Goal: Transaction & Acquisition: Purchase product/service

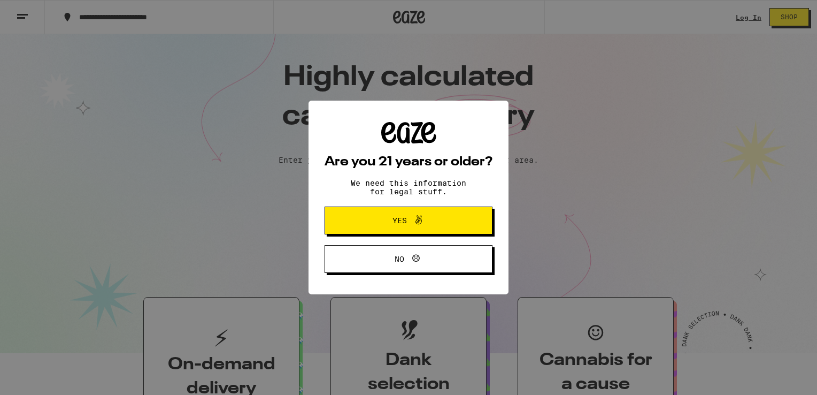
click at [424, 221] on icon at bounding box center [418, 219] width 13 height 13
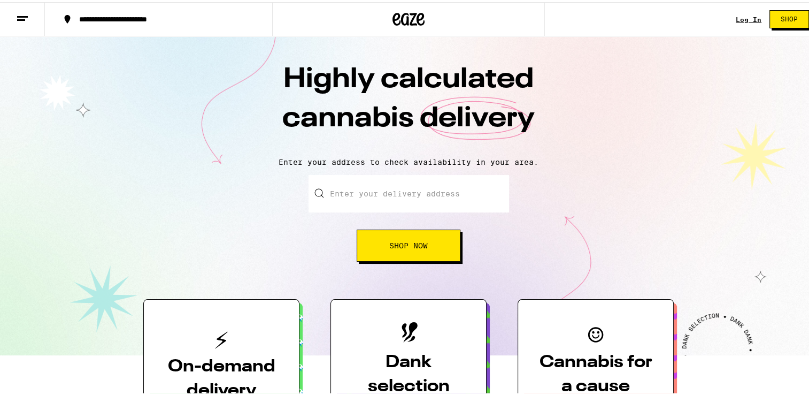
click at [402, 194] on input "Enter your delivery address" at bounding box center [409, 191] width 201 height 37
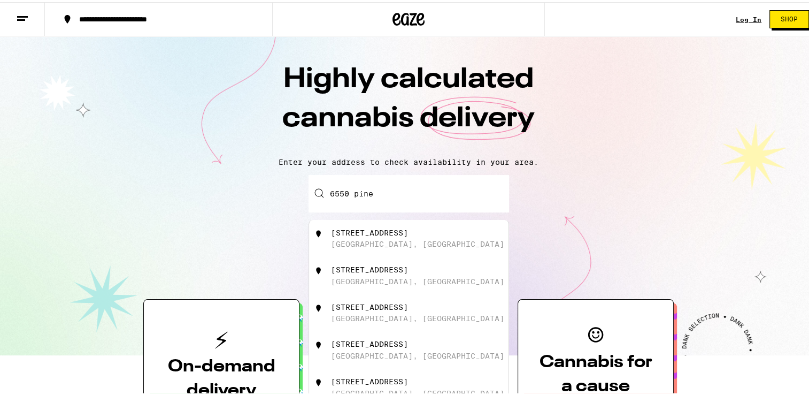
click at [385, 239] on div "[GEOGRAPHIC_DATA], [GEOGRAPHIC_DATA]" at bounding box center [417, 242] width 173 height 9
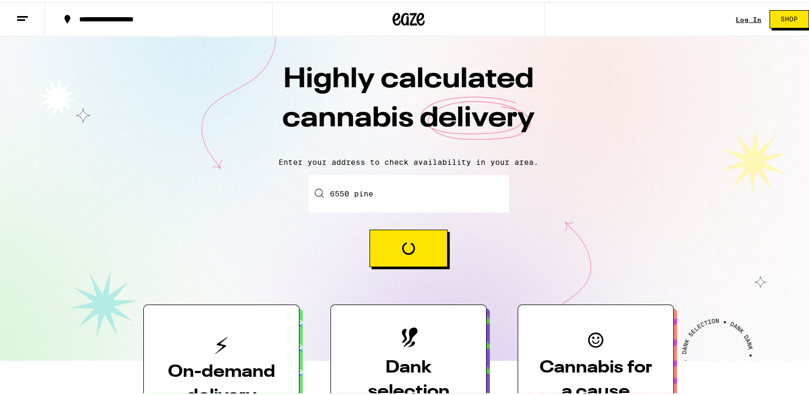
type input "[STREET_ADDRESS]"
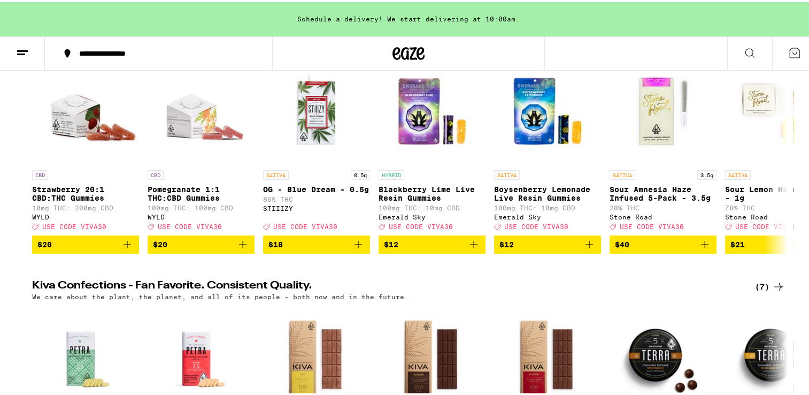
scroll to position [159, 0]
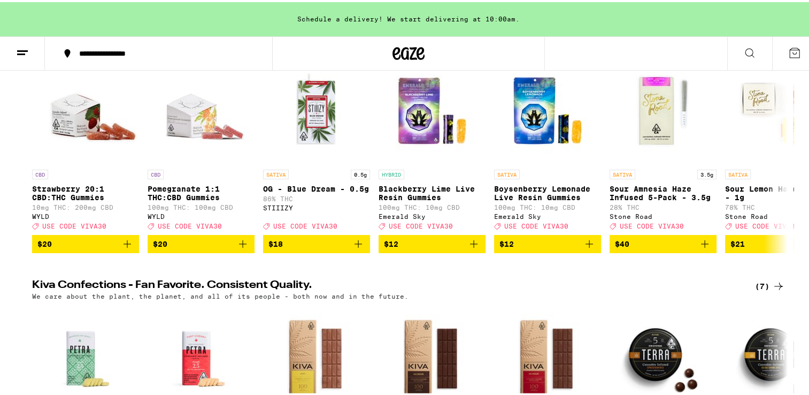
click at [321, 251] on button "$18" at bounding box center [316, 242] width 107 height 18
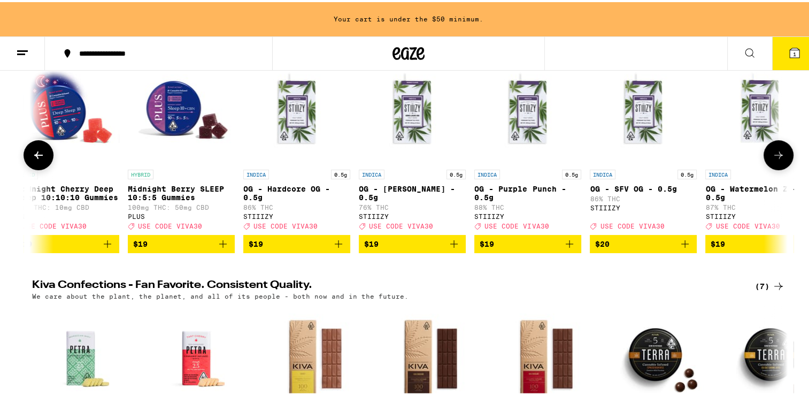
scroll to position [0, 5568]
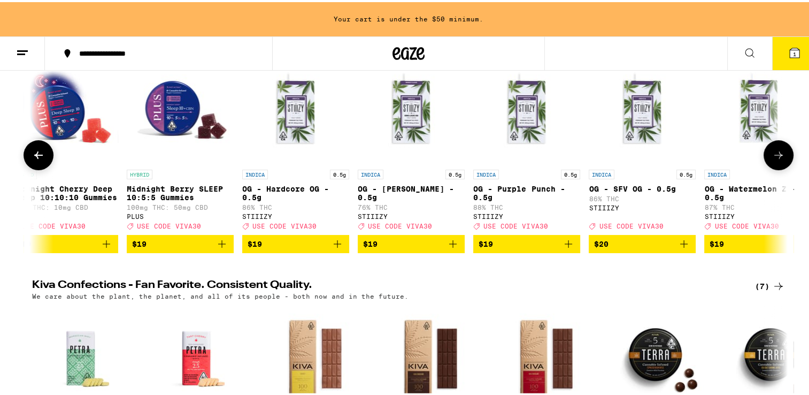
click at [303, 247] on span "$19" at bounding box center [296, 241] width 96 height 13
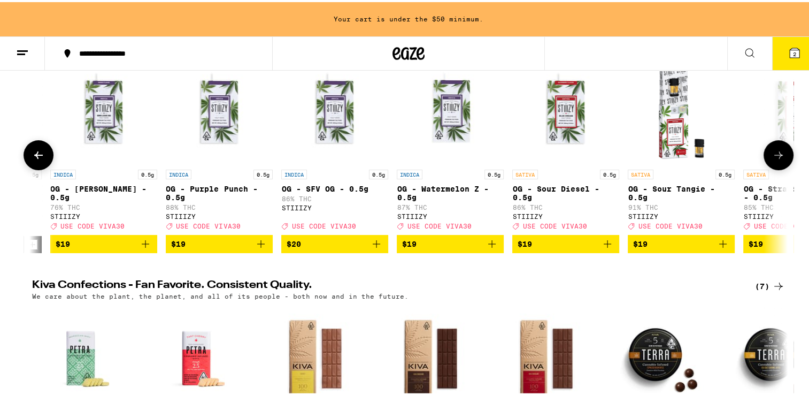
scroll to position [0, 5876]
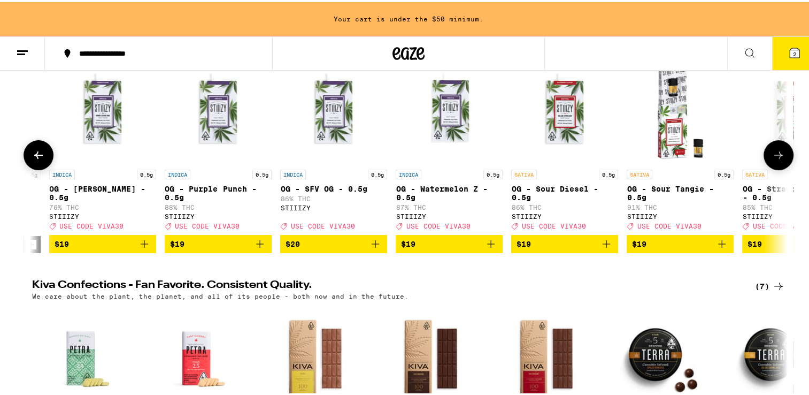
click at [477, 242] on span "$19" at bounding box center [449, 241] width 96 height 13
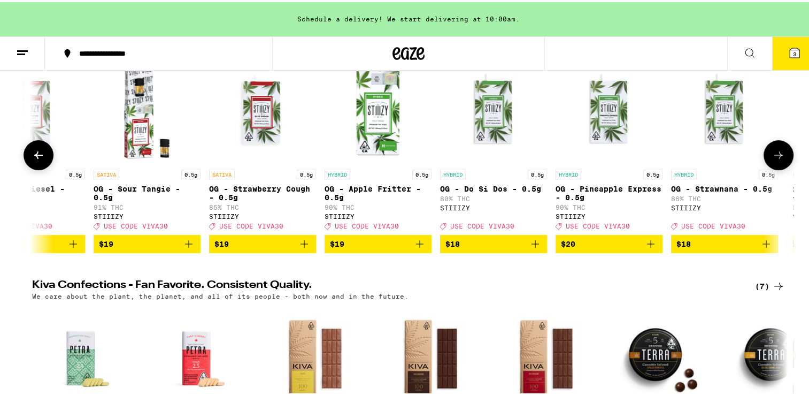
scroll to position [0, 6413]
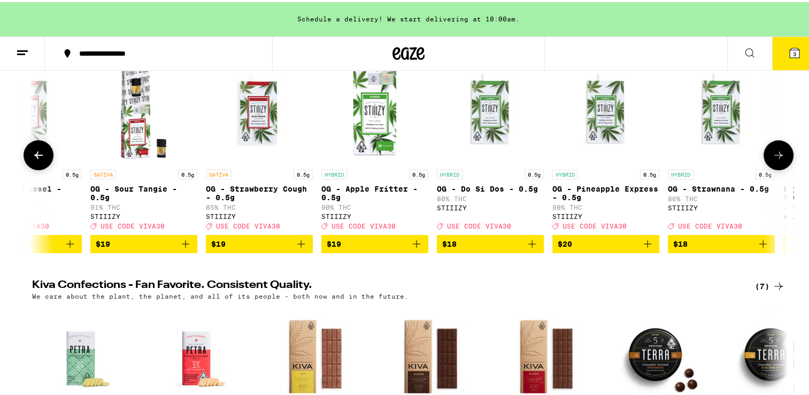
click at [286, 242] on span "$19" at bounding box center [259, 241] width 96 height 13
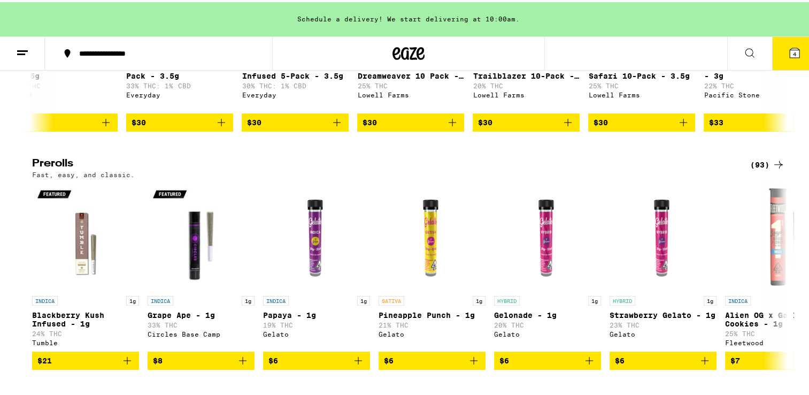
scroll to position [0, 1859]
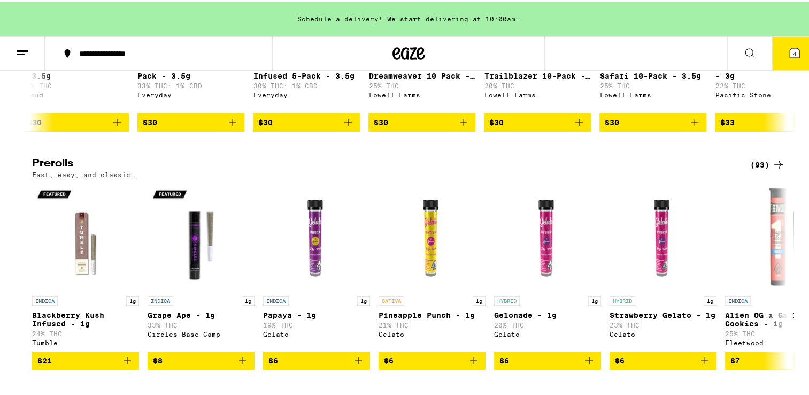
click at [578, 50] on div "**********" at bounding box center [408, 51] width 817 height 34
click at [562, 53] on div "**********" at bounding box center [408, 51] width 817 height 34
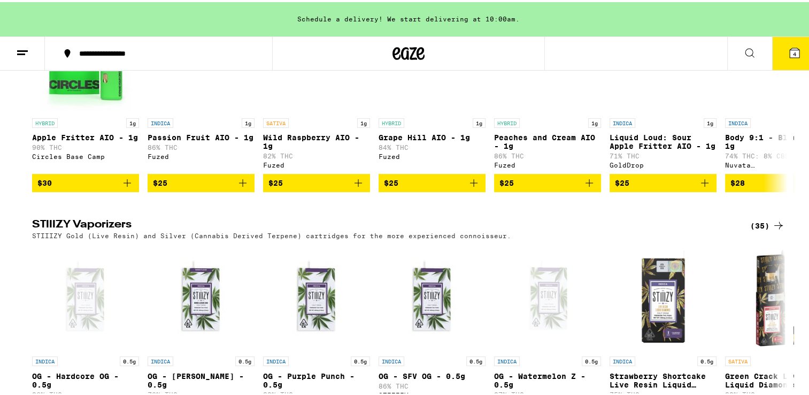
scroll to position [1898, 0]
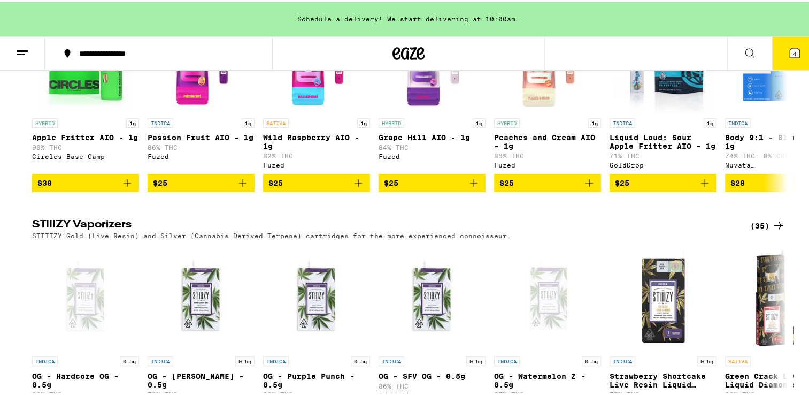
click at [336, 138] on link "SATIVA 1g Wild Raspberry AIO - 1g 82% THC Fuzed" at bounding box center [316, 88] width 107 height 168
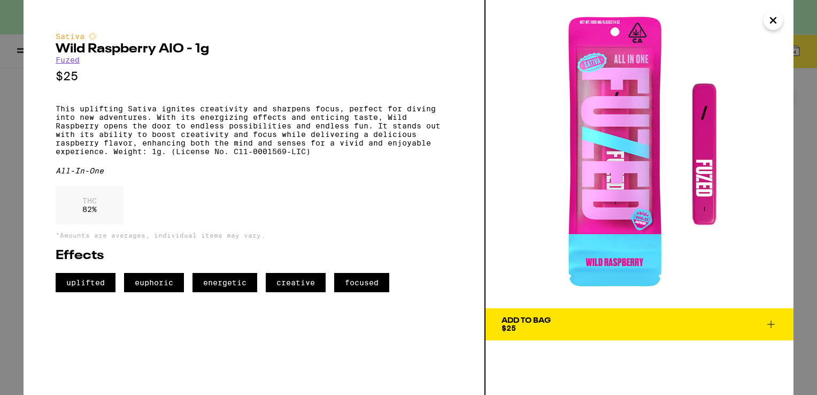
click at [775, 21] on icon "Close" at bounding box center [773, 20] width 5 height 5
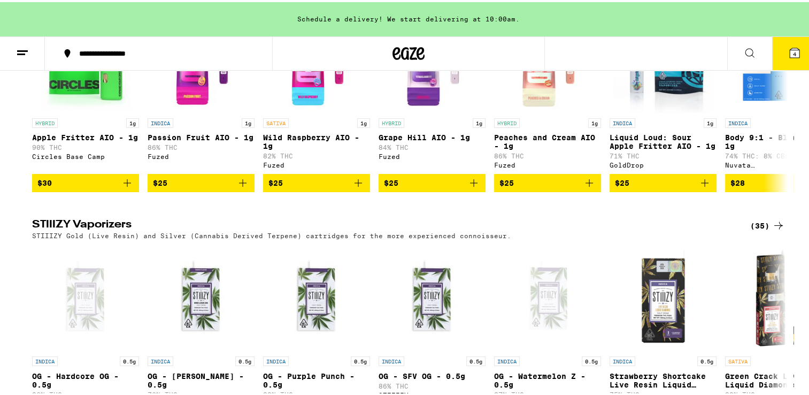
click at [744, 54] on icon at bounding box center [750, 50] width 13 height 13
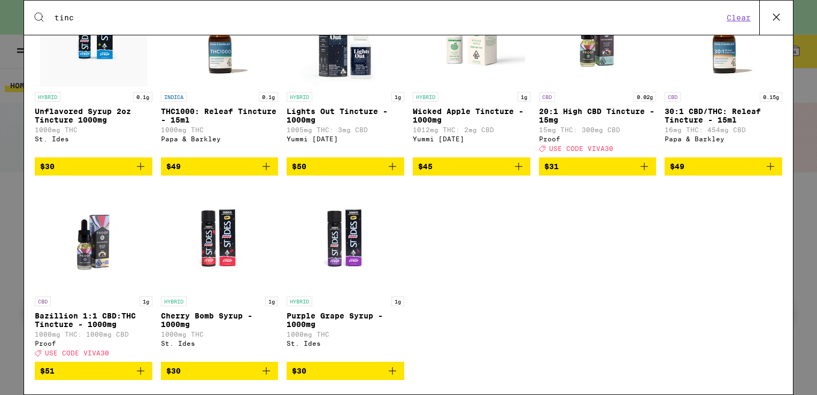
scroll to position [313, 0]
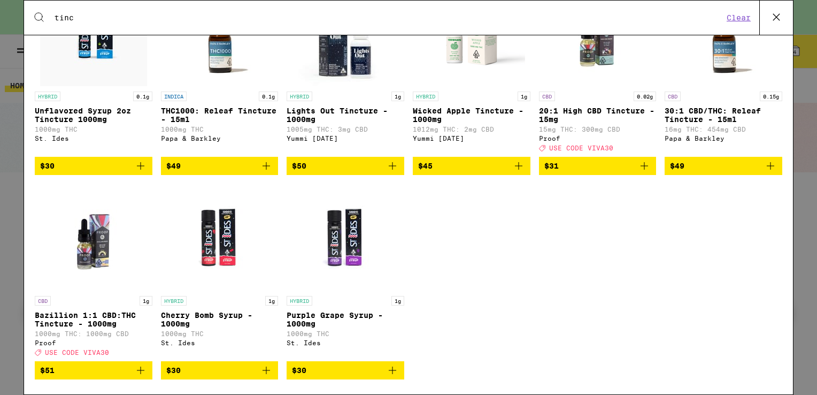
type input "tinc"
click at [259, 379] on button "$30" at bounding box center [220, 370] width 118 height 18
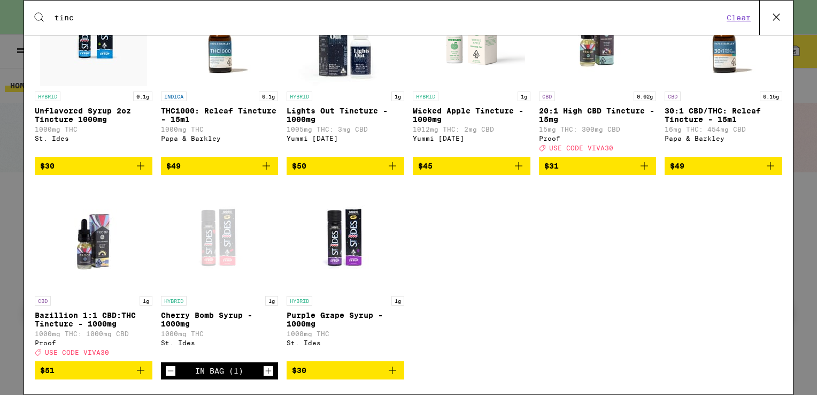
click at [387, 377] on icon "Add to bag" at bounding box center [392, 370] width 13 height 13
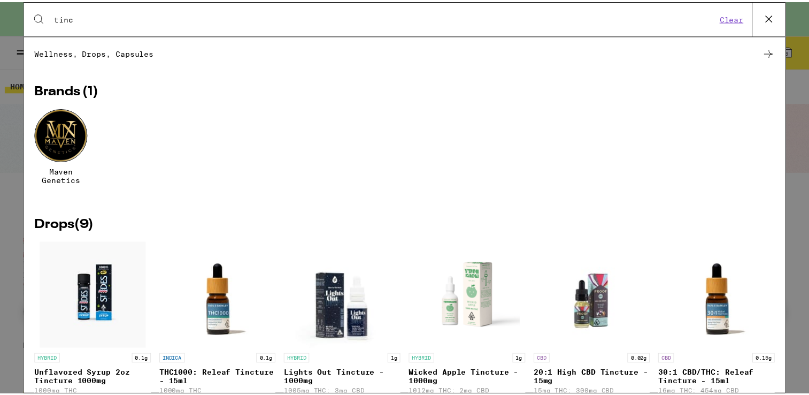
scroll to position [50, 0]
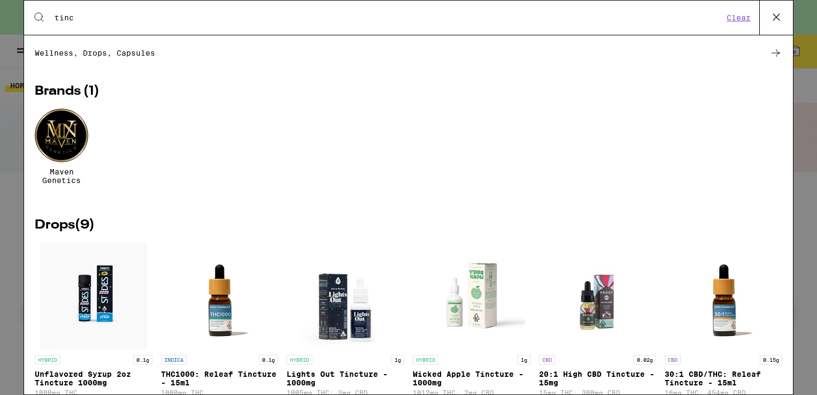
click at [781, 15] on icon at bounding box center [777, 17] width 16 height 16
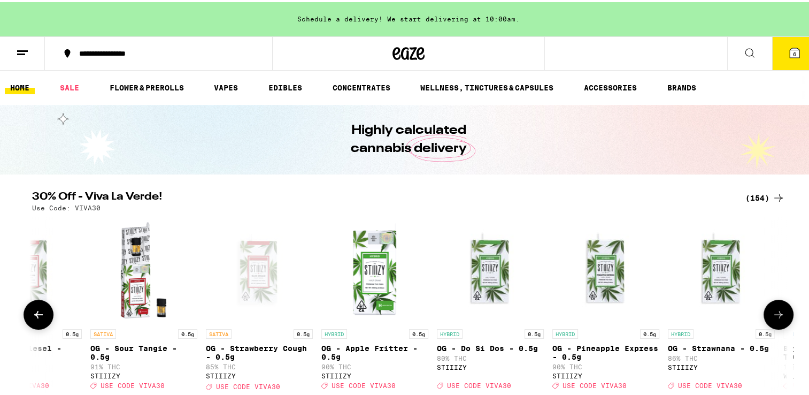
click at [779, 51] on button "6" at bounding box center [795, 51] width 45 height 33
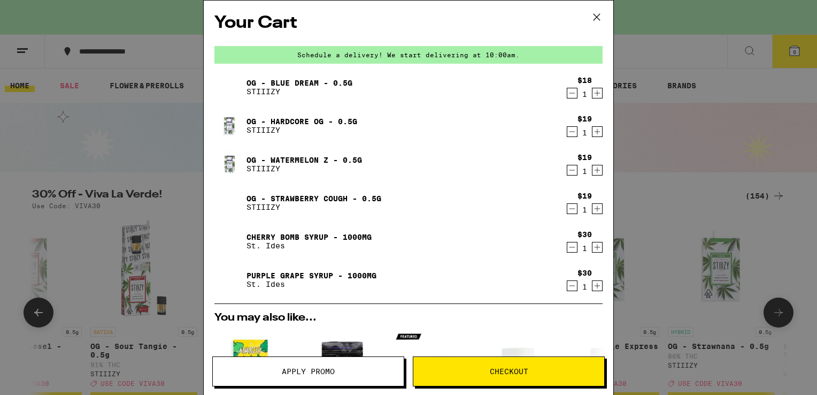
click at [327, 369] on span "Apply Promo" at bounding box center [308, 371] width 53 height 7
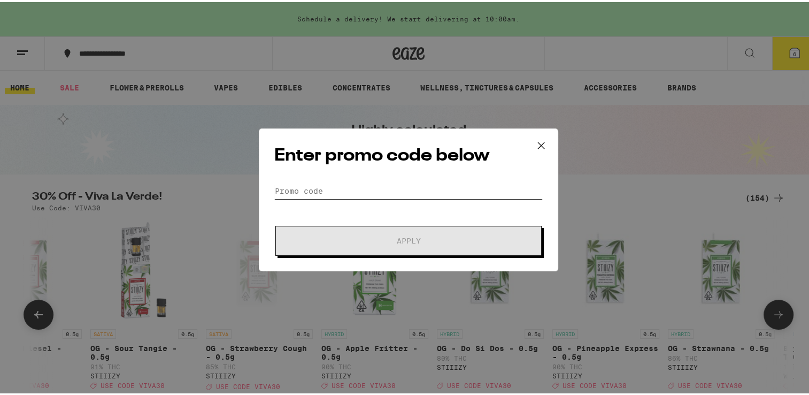
click at [314, 184] on input "Promo Code" at bounding box center [408, 189] width 269 height 16
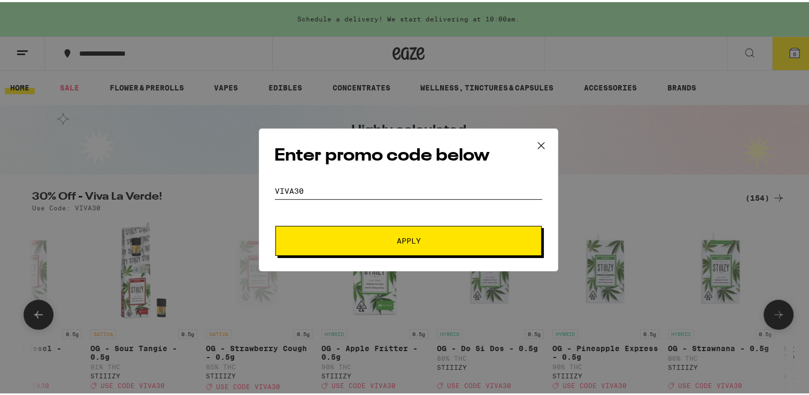
type input "viva30"
click at [429, 239] on span "Apply" at bounding box center [408, 238] width 193 height 7
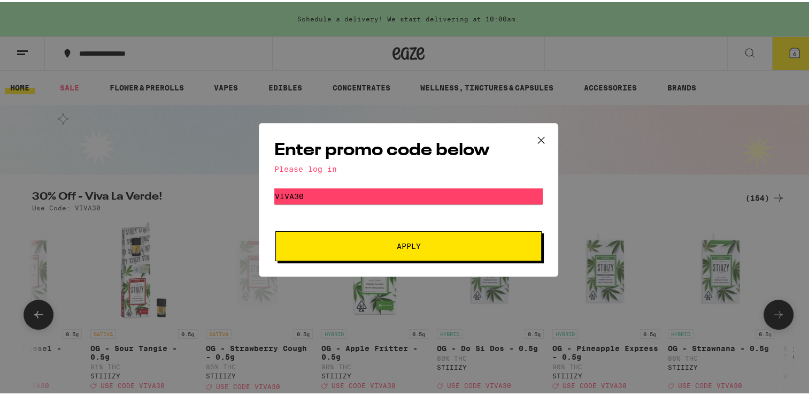
click at [353, 173] on div "Enter promo code below Please log in Promo Code viva30 Apply" at bounding box center [409, 198] width 300 height 154
click at [404, 248] on span "Apply" at bounding box center [409, 243] width 24 height 7
click at [534, 142] on icon at bounding box center [541, 138] width 16 height 16
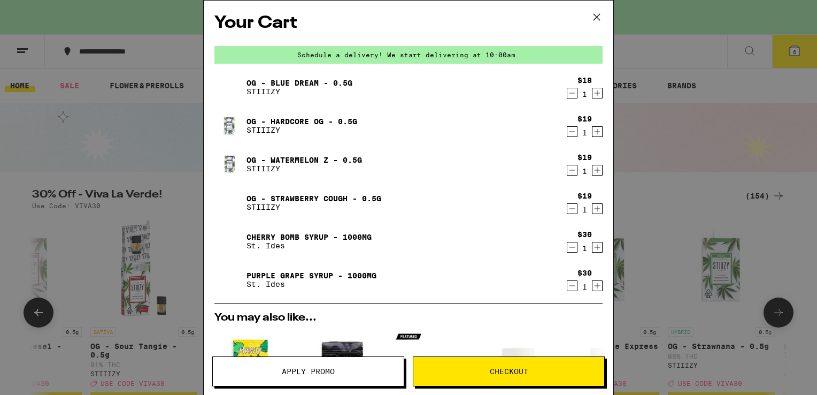
click at [599, 19] on icon at bounding box center [597, 17] width 6 height 6
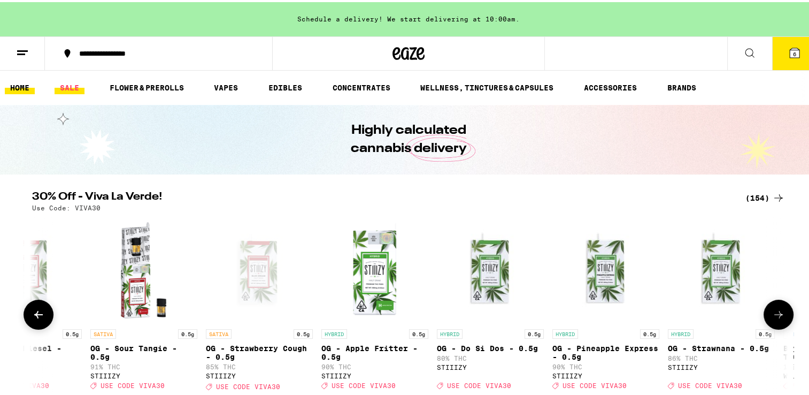
click at [73, 81] on link "SALE" at bounding box center [70, 85] width 30 height 13
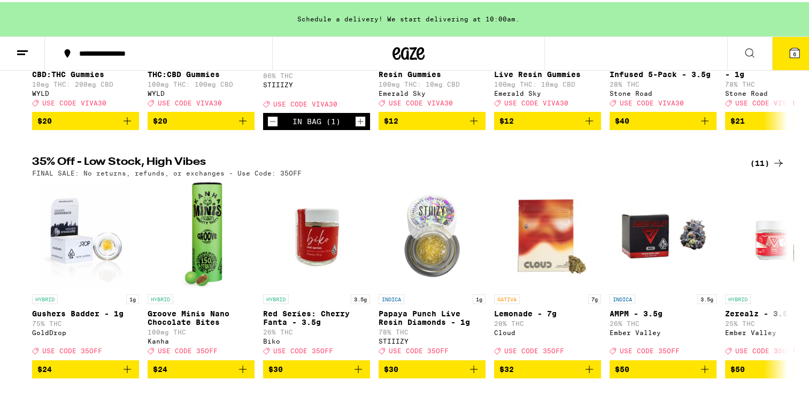
click at [583, 370] on icon "Add to bag" at bounding box center [589, 367] width 13 height 13
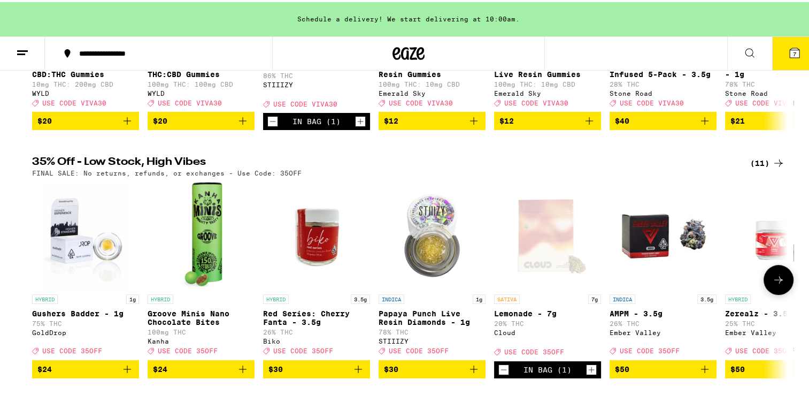
click at [790, 49] on icon at bounding box center [795, 51] width 10 height 10
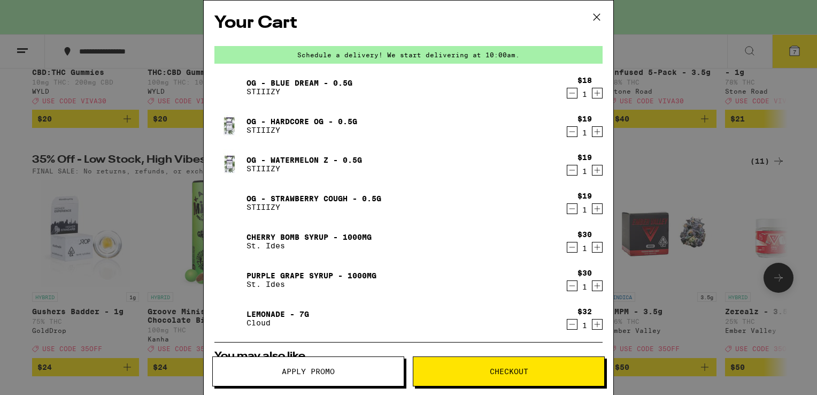
click at [369, 376] on button "Apply Promo" at bounding box center [308, 371] width 192 height 30
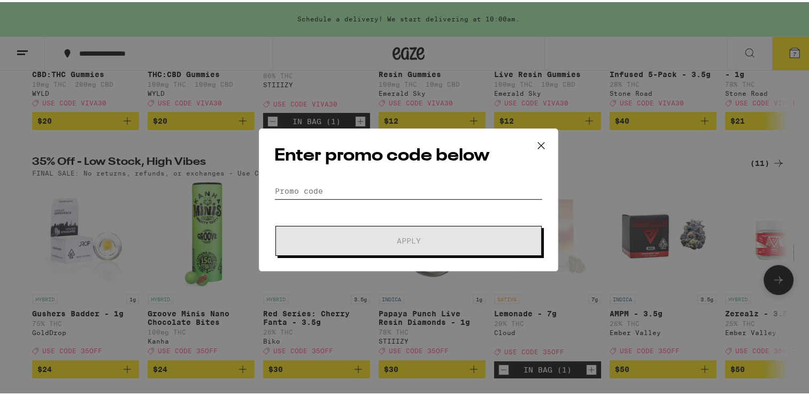
click at [337, 186] on input "Promo Code" at bounding box center [408, 189] width 269 height 16
drag, startPoint x: 337, startPoint y: 186, endPoint x: 426, endPoint y: 211, distance: 92.7
click at [426, 211] on form "Promo Code Apply" at bounding box center [408, 217] width 269 height 73
click at [311, 190] on input "Promo Code" at bounding box center [408, 189] width 269 height 16
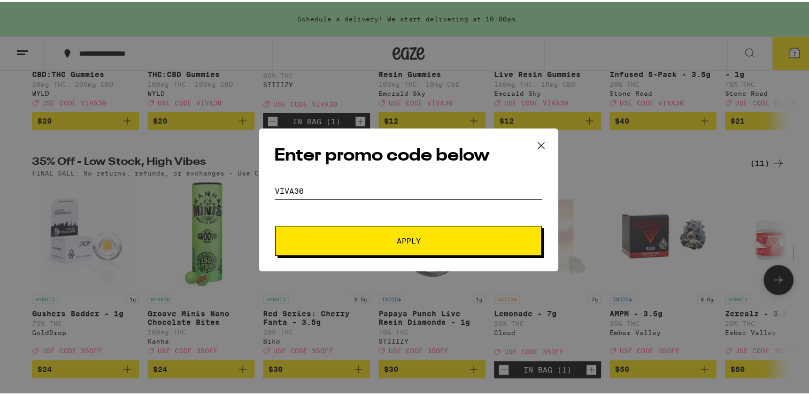
type input "viva30"
click at [384, 241] on span "Apply" at bounding box center [408, 238] width 193 height 7
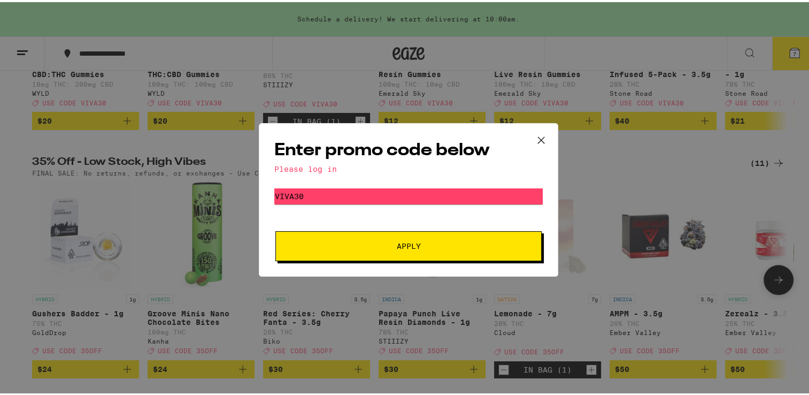
click at [332, 164] on div "Please log in" at bounding box center [408, 167] width 269 height 9
click at [407, 249] on button "Apply" at bounding box center [409, 244] width 266 height 30
click at [315, 167] on div "Please log in" at bounding box center [408, 167] width 269 height 9
click at [536, 143] on icon at bounding box center [541, 138] width 16 height 16
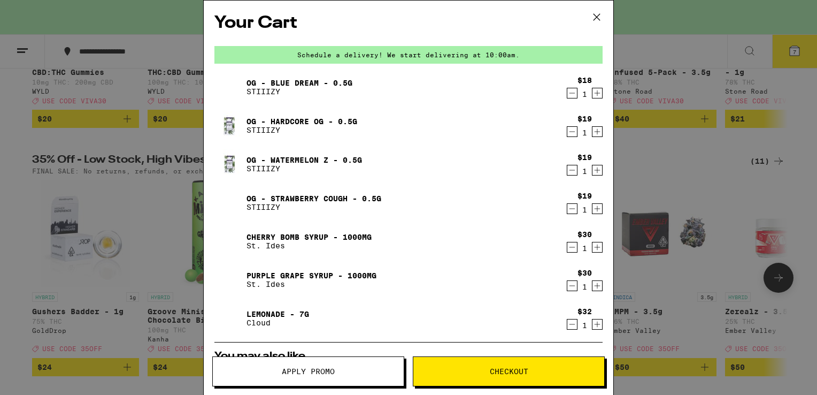
click at [593, 27] on button at bounding box center [596, 18] width 33 height 34
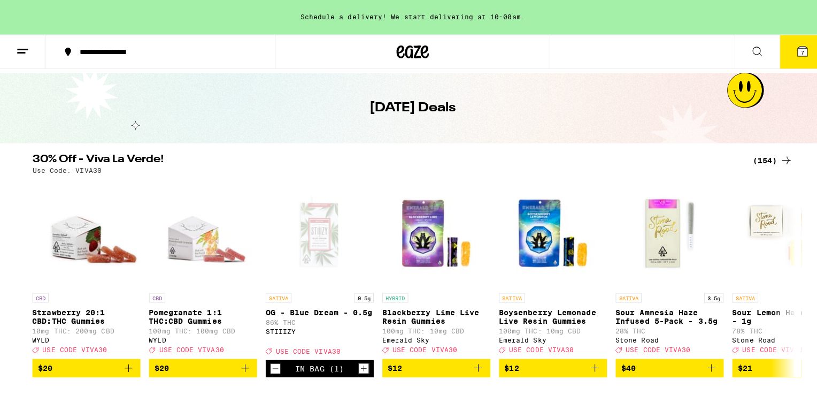
scroll to position [10, 0]
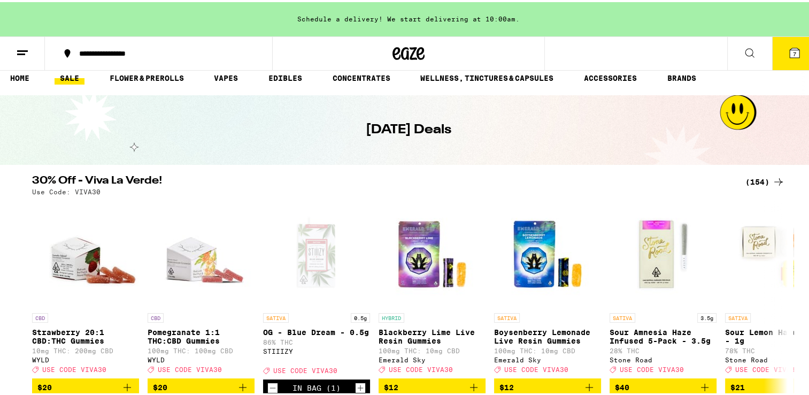
click at [26, 51] on icon at bounding box center [22, 50] width 13 height 13
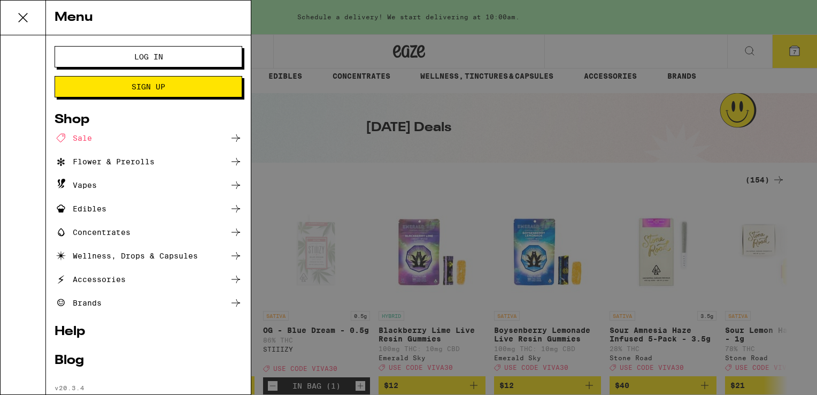
click at [208, 57] on button "Log In" at bounding box center [149, 56] width 188 height 21
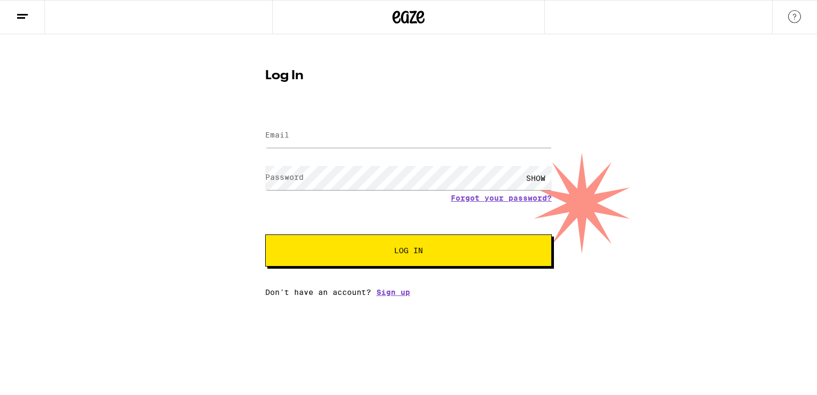
click at [310, 131] on input "Email" at bounding box center [408, 136] width 287 height 24
type input "[EMAIL_ADDRESS][DOMAIN_NAME]"
click at [285, 180] on label "Password" at bounding box center [284, 177] width 39 height 9
click at [427, 249] on span "Log In" at bounding box center [409, 250] width 200 height 7
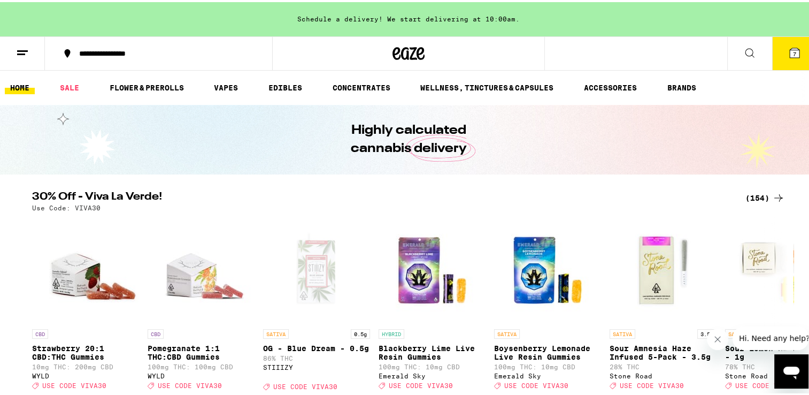
click at [789, 57] on icon at bounding box center [795, 50] width 13 height 13
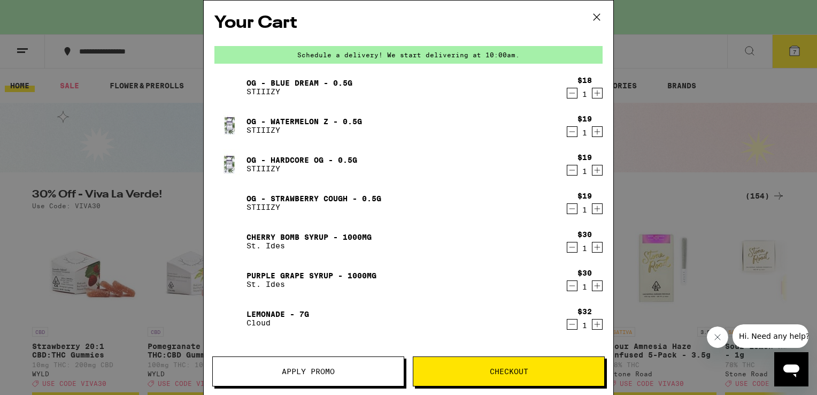
click at [349, 370] on span "Apply Promo" at bounding box center [308, 371] width 191 height 7
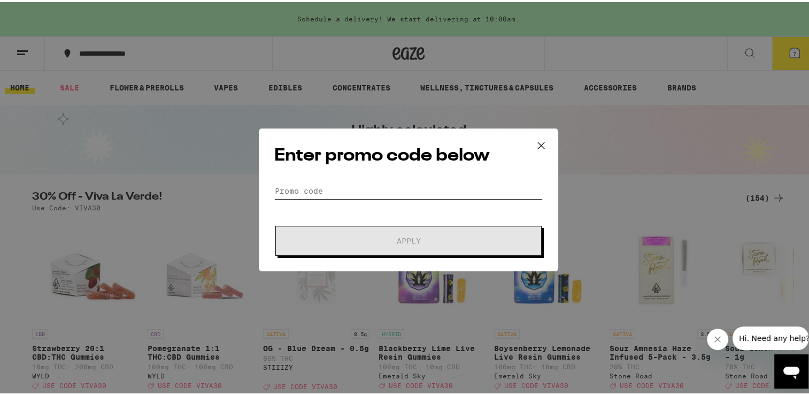
click at [347, 189] on input "Promo Code" at bounding box center [408, 189] width 269 height 16
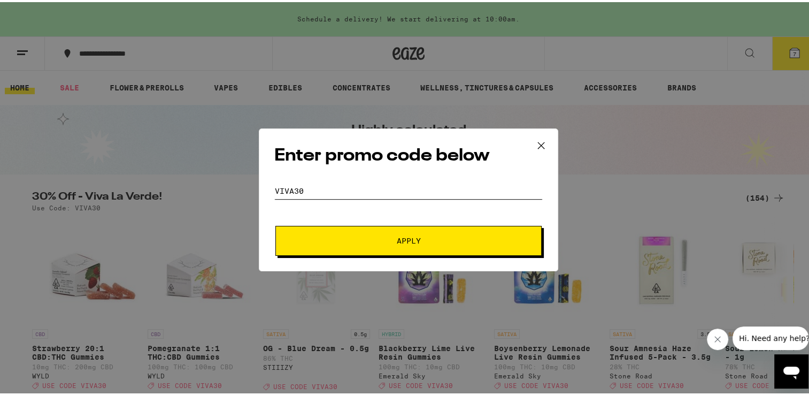
type input "viva30"
click at [419, 236] on span "Apply" at bounding box center [408, 238] width 193 height 7
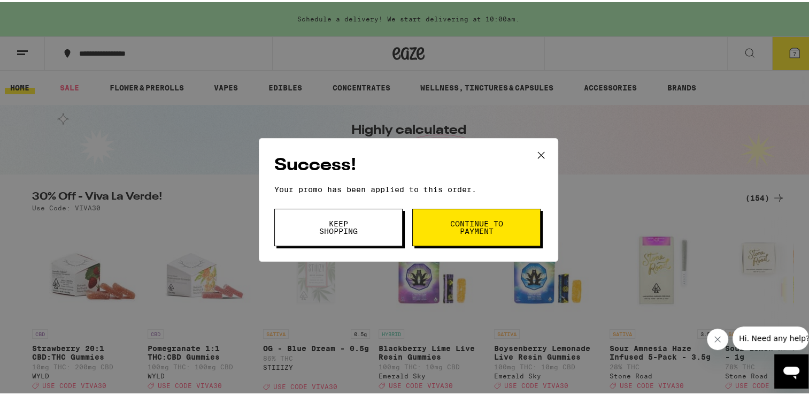
click at [477, 224] on span "Continue to payment" at bounding box center [476, 225] width 55 height 15
